Goal: Information Seeking & Learning: Learn about a topic

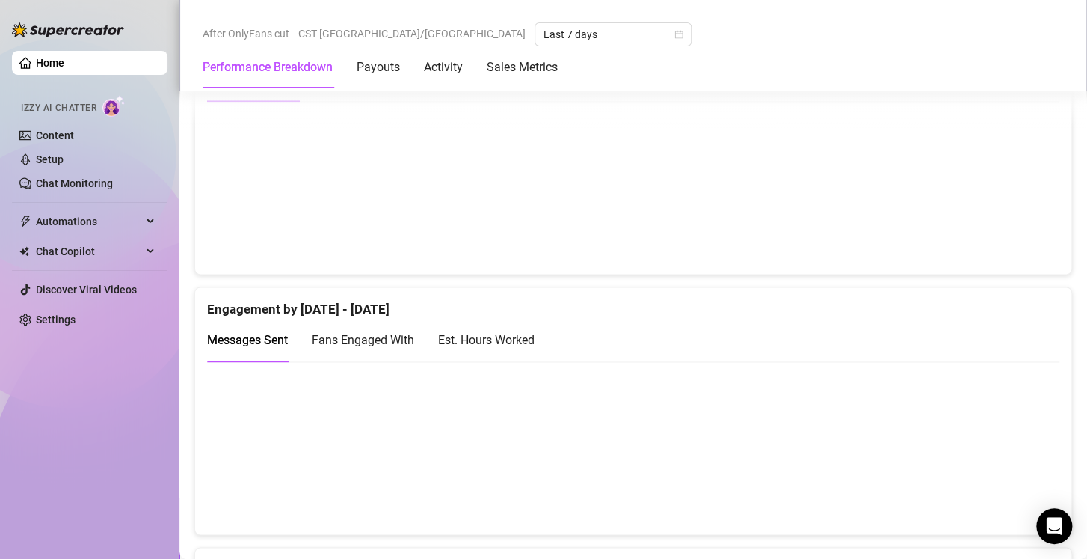
scroll to position [834, 0]
click at [502, 338] on div "Est. Hours Worked" at bounding box center [486, 338] width 96 height 19
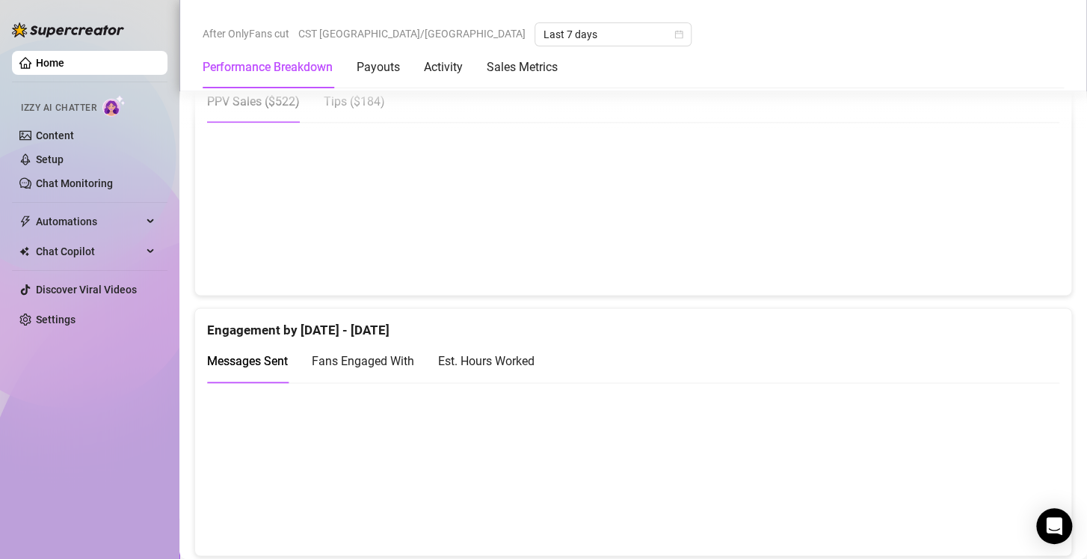
scroll to position [817, 0]
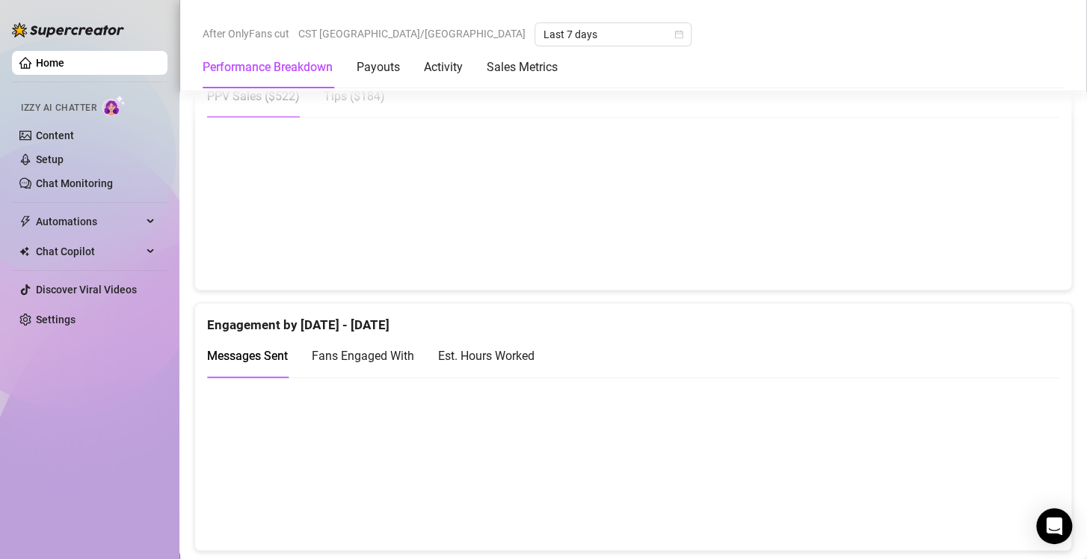
click at [492, 350] on div "Est. Hours Worked" at bounding box center [486, 355] width 96 height 19
click at [358, 342] on div "Fans Engaged With" at bounding box center [363, 355] width 102 height 43
click at [490, 351] on div "Est. Hours Worked" at bounding box center [486, 355] width 96 height 19
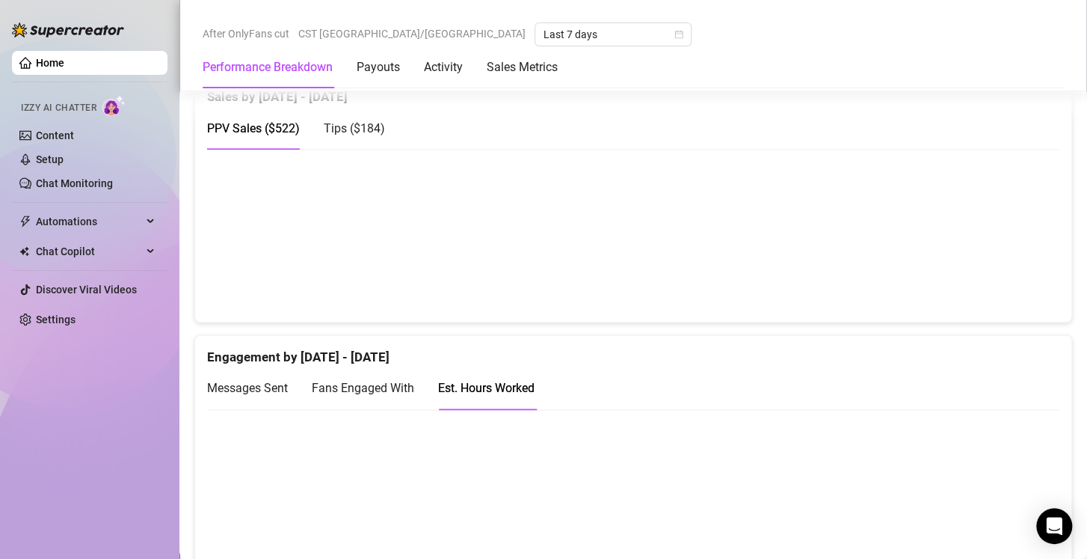
scroll to position [784, 0]
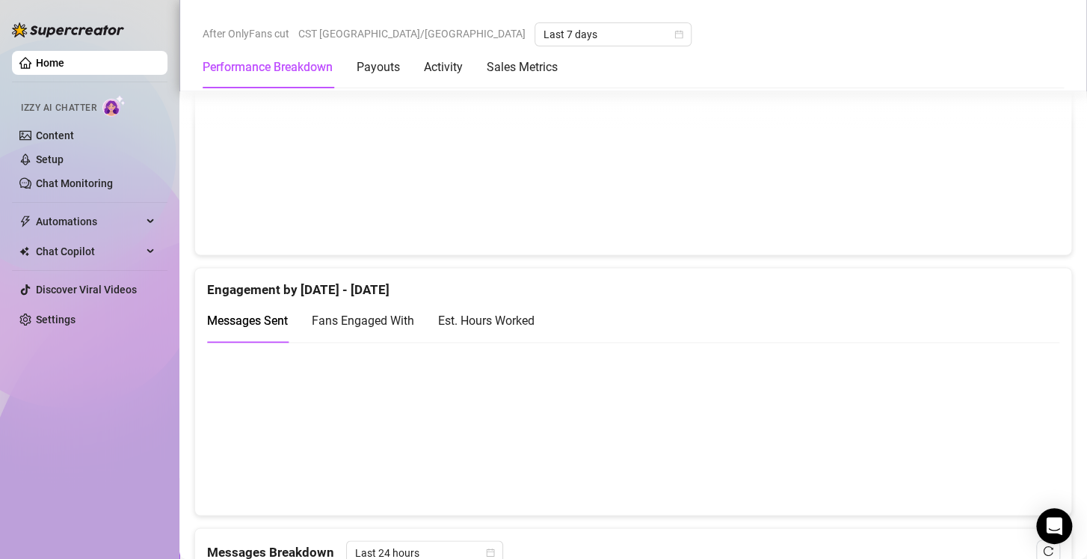
scroll to position [854, 0]
click at [516, 305] on div "Est. Hours Worked" at bounding box center [486, 319] width 96 height 43
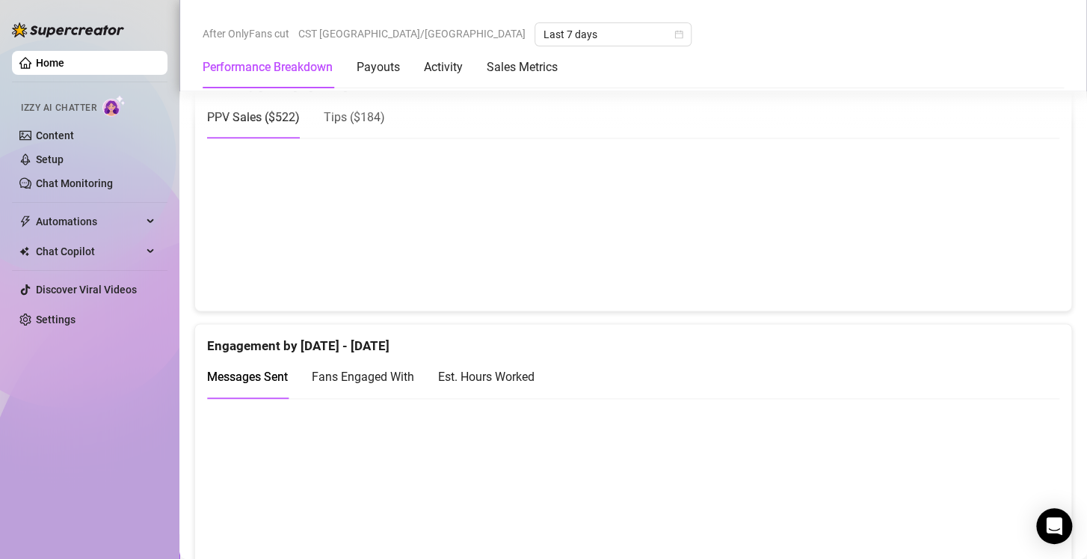
scroll to position [772, 0]
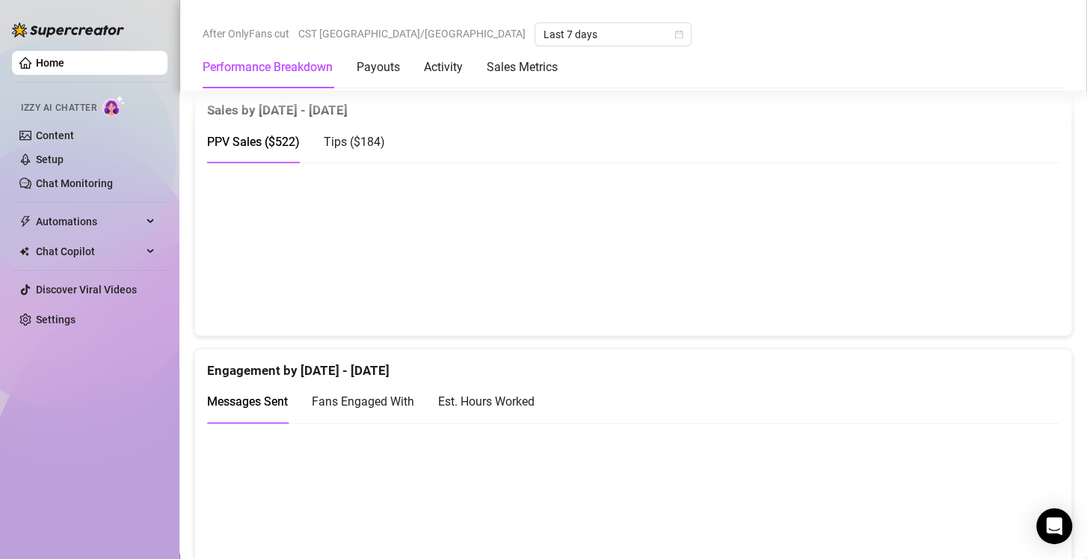
click at [486, 397] on div "Est. Hours Worked" at bounding box center [486, 401] width 96 height 19
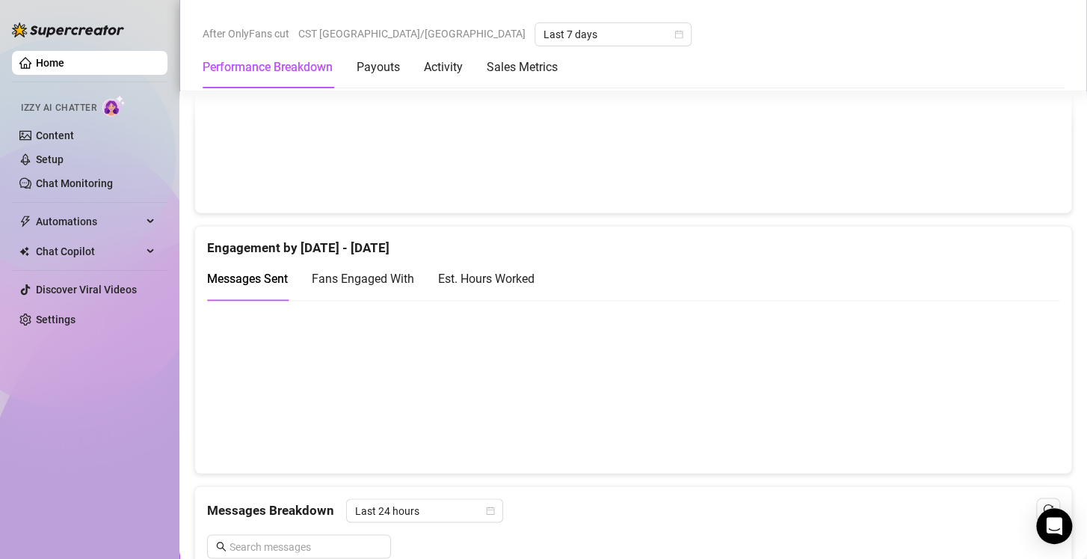
scroll to position [906, 0]
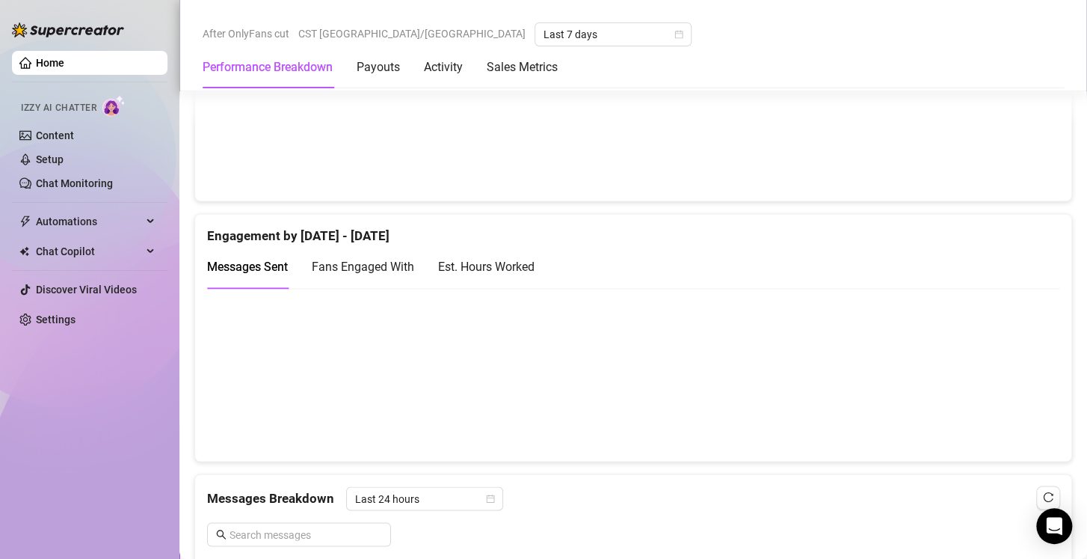
click at [501, 273] on div "Est. Hours Worked" at bounding box center [486, 266] width 96 height 19
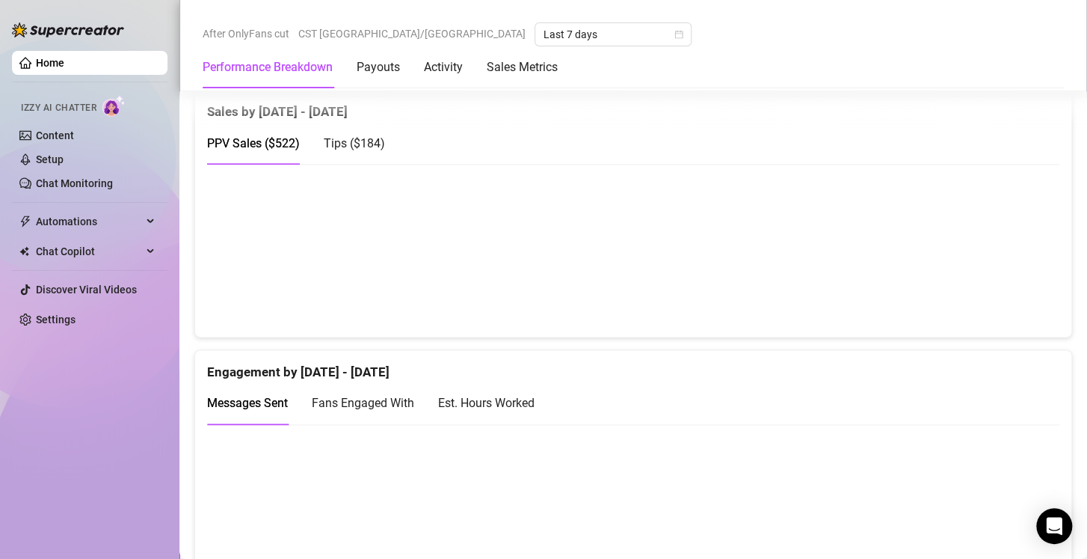
scroll to position [771, 0]
click at [518, 398] on div "Est. Hours Worked" at bounding box center [486, 402] width 96 height 19
click at [633, 62] on div "Performance Breakdown Payouts Activity Sales Metrics" at bounding box center [633, 67] width 861 height 42
